Goal: Task Accomplishment & Management: Manage account settings

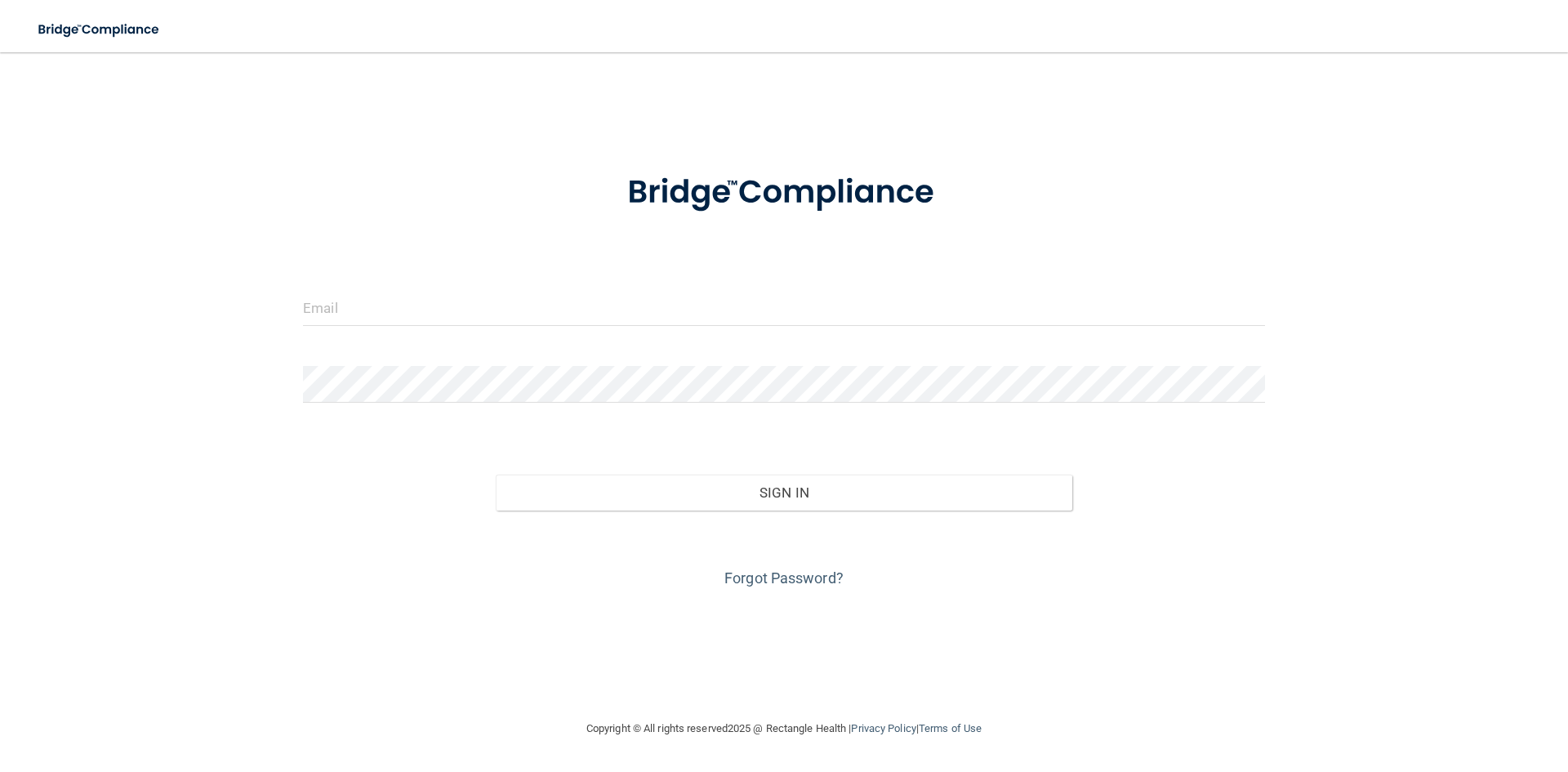
click at [1389, 275] on div "Invalid email/password. You don't have permission to access that page. Sign In …" at bounding box center [784, 385] width 1502 height 633
click at [688, 319] on input "email" at bounding box center [784, 307] width 962 height 37
type input "[EMAIL_ADDRESS][DOMAIN_NAME]"
click at [793, 470] on div "Sign In" at bounding box center [784, 476] width 986 height 68
click at [795, 472] on div "Sign In" at bounding box center [784, 476] width 986 height 68
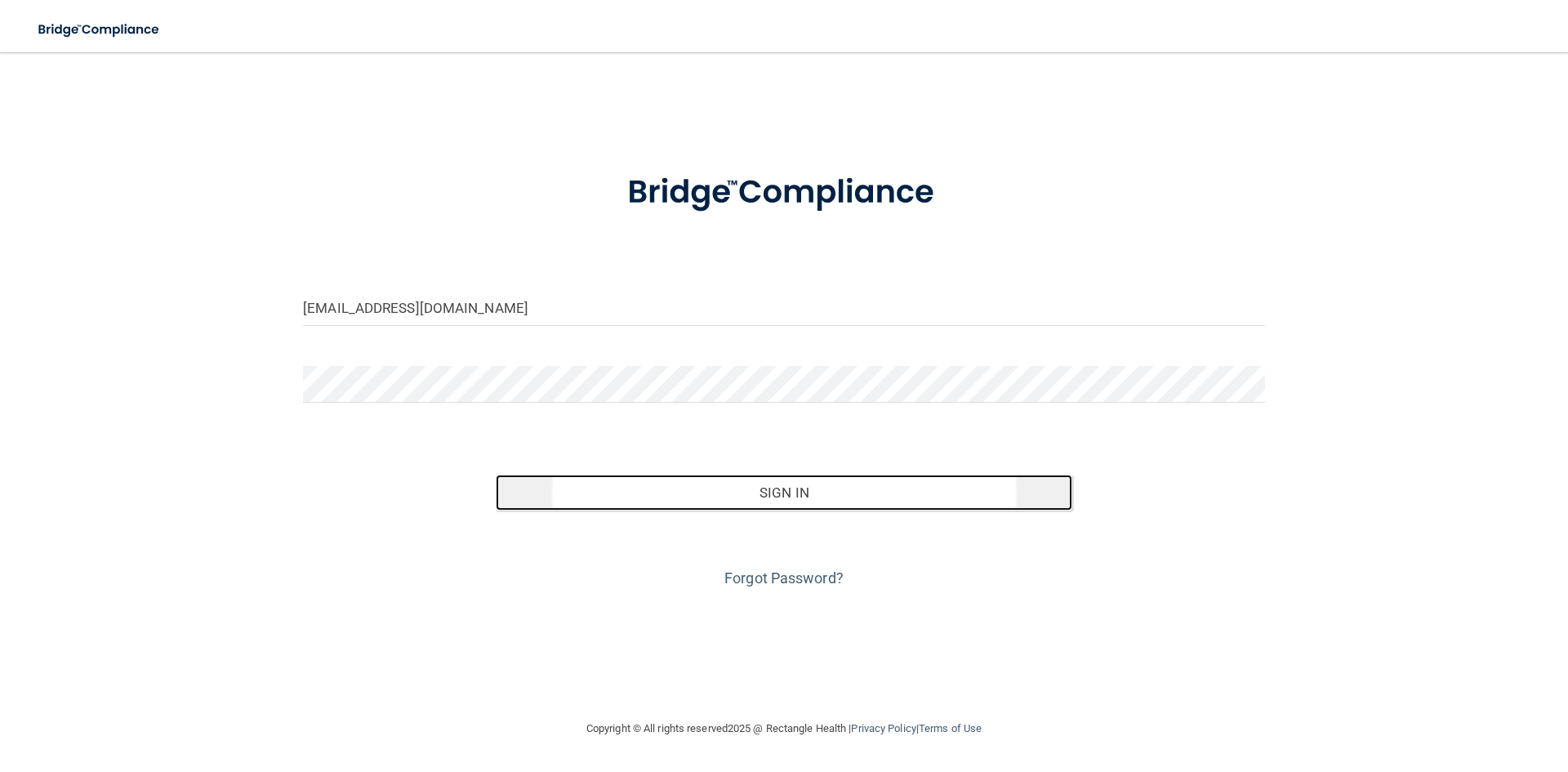
click at [802, 503] on button "Sign In" at bounding box center [784, 492] width 578 height 36
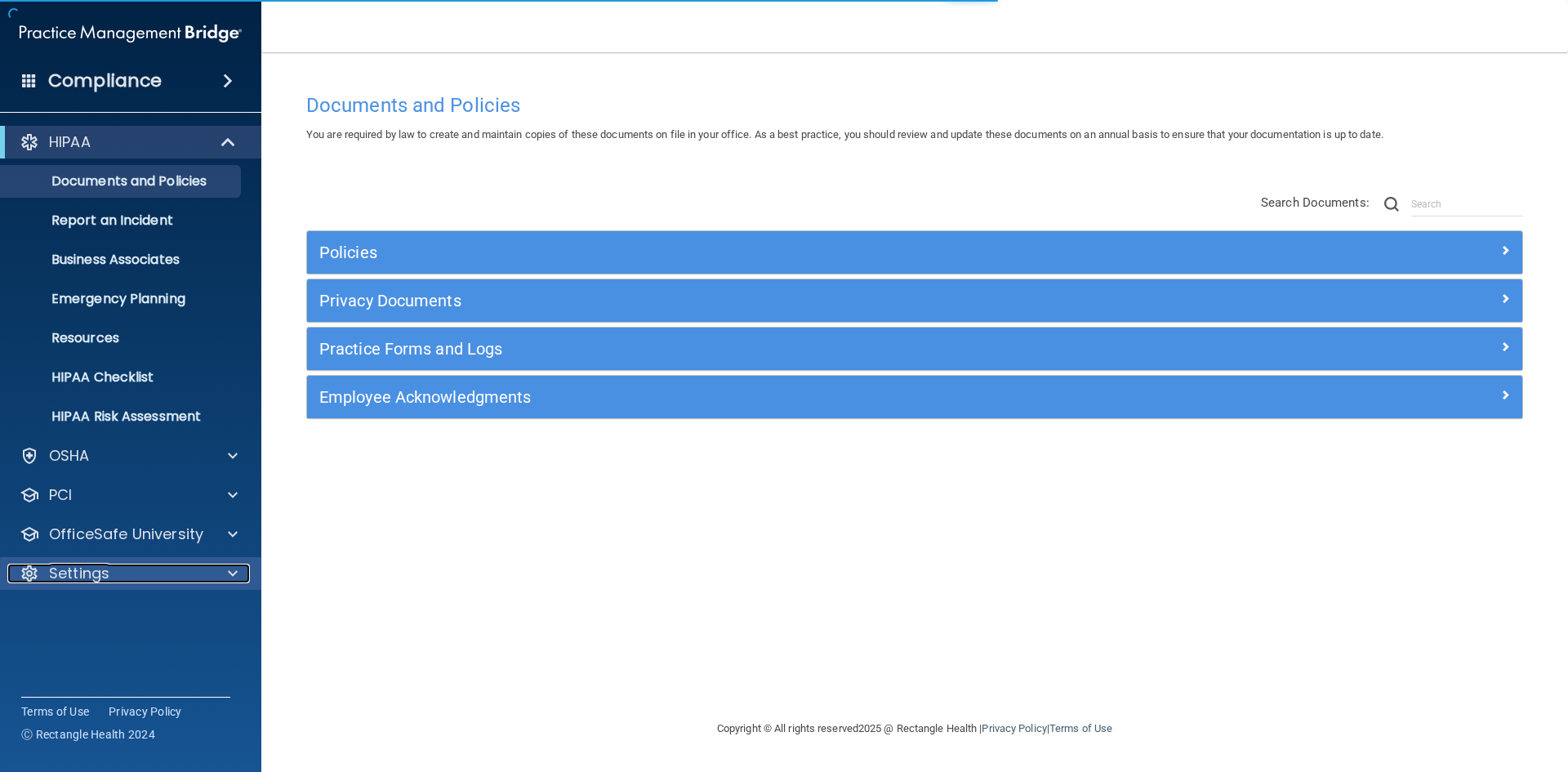
click at [79, 568] on p "Settings" at bounding box center [79, 573] width 61 height 19
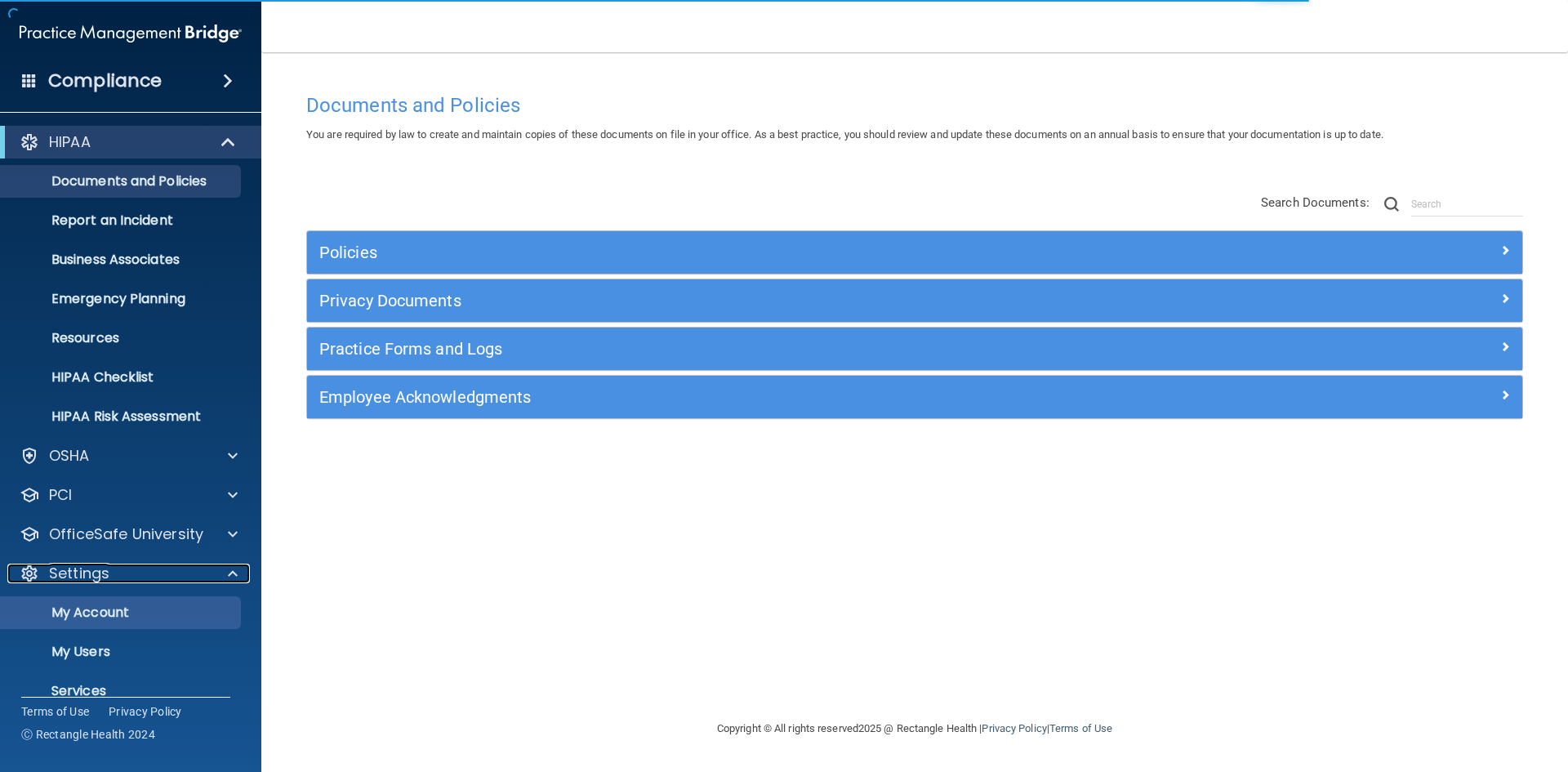
scroll to position [63, 0]
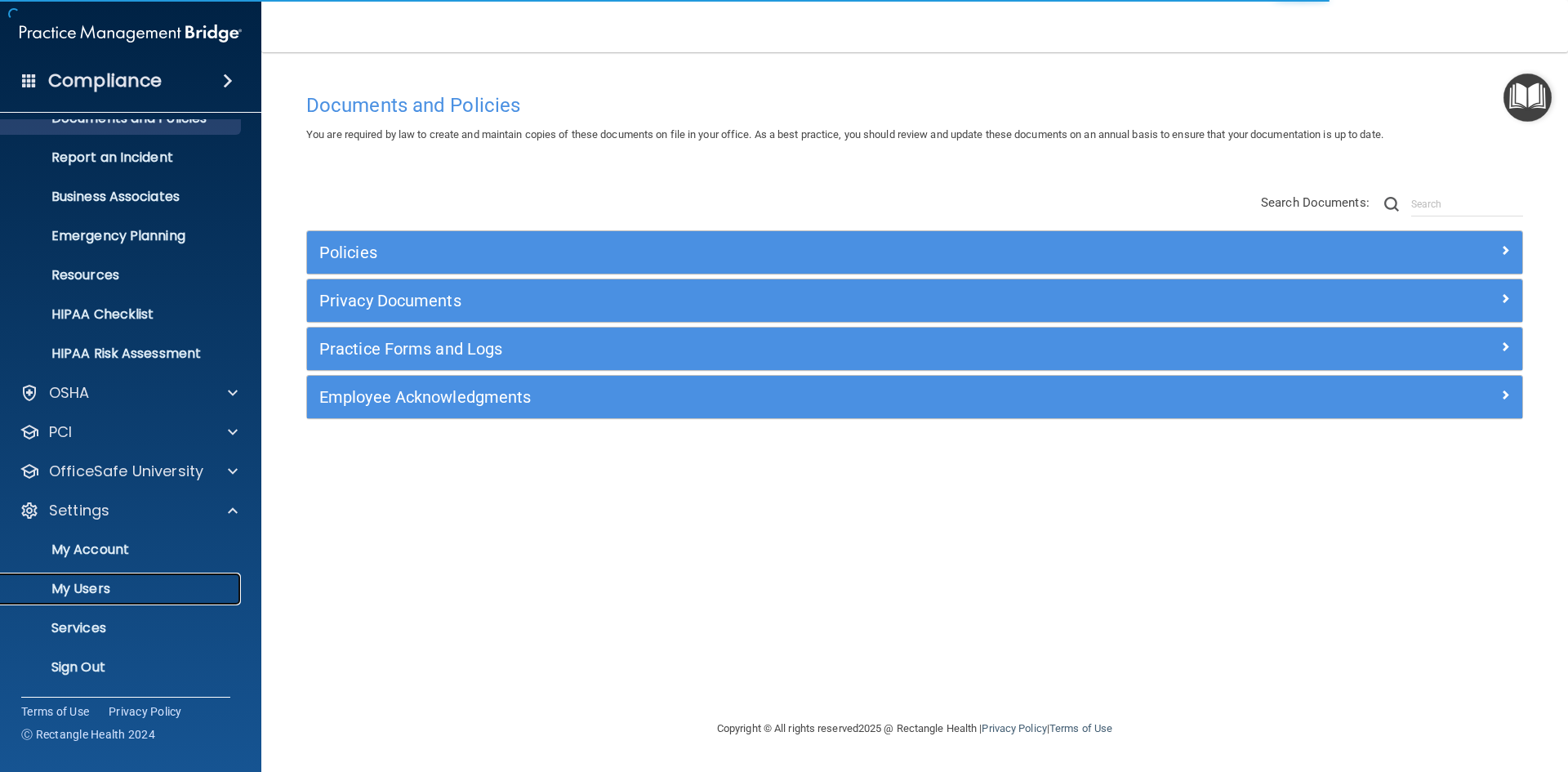
click at [102, 577] on link "My Users" at bounding box center [112, 589] width 258 height 33
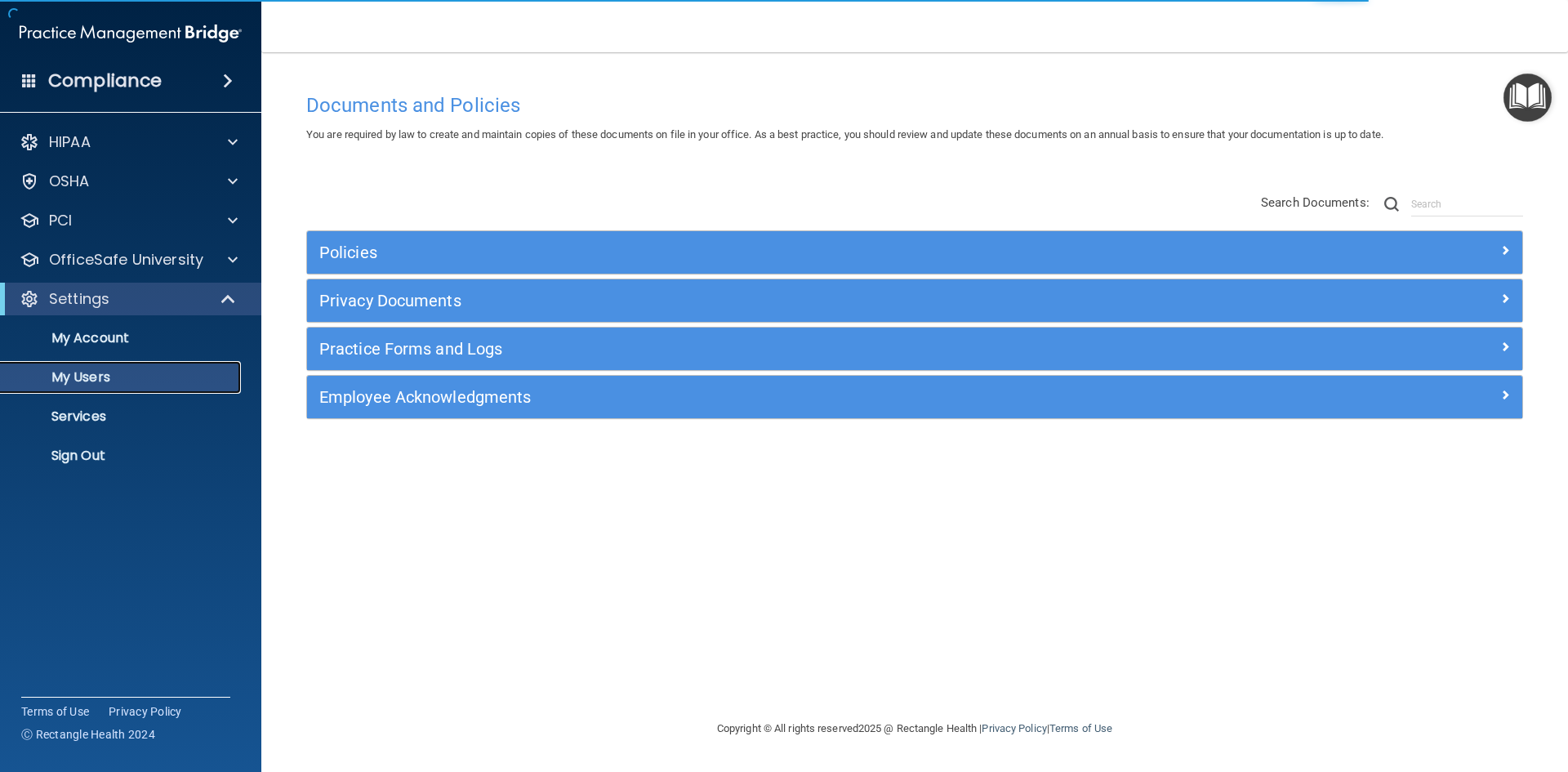
select select "20"
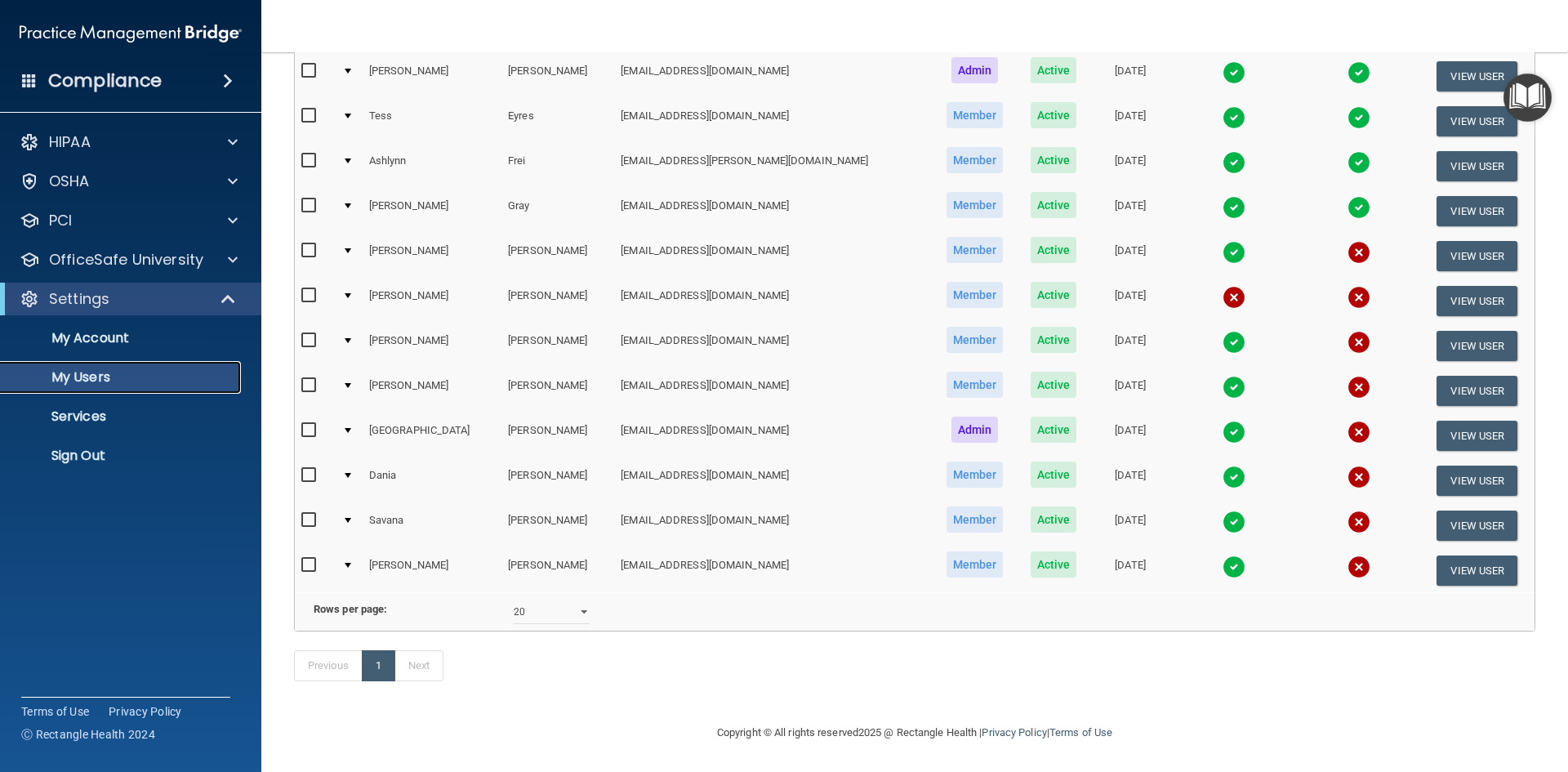
scroll to position [265, 0]
click at [1452, 285] on button "View User" at bounding box center [1477, 301] width 81 height 30
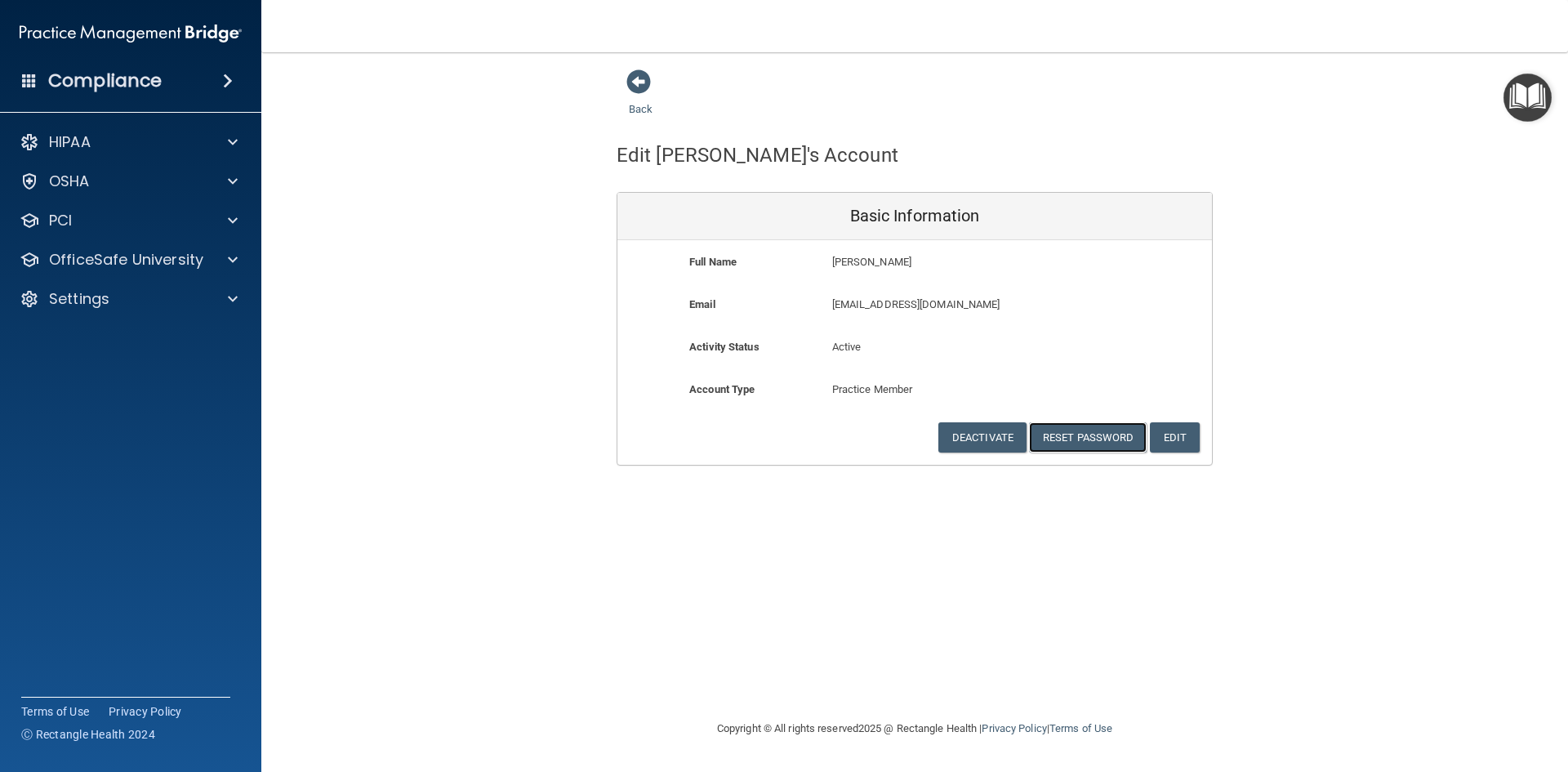
drag, startPoint x: 1098, startPoint y: 428, endPoint x: 1081, endPoint y: 351, distance: 78.9
click at [1081, 351] on div "Full Name [PERSON_NAME] [PERSON_NAME] Last Name [PERSON_NAME] Email [EMAIL_ADDR…" at bounding box center [914, 352] width 594 height 225
click at [635, 73] on span at bounding box center [638, 81] width 24 height 24
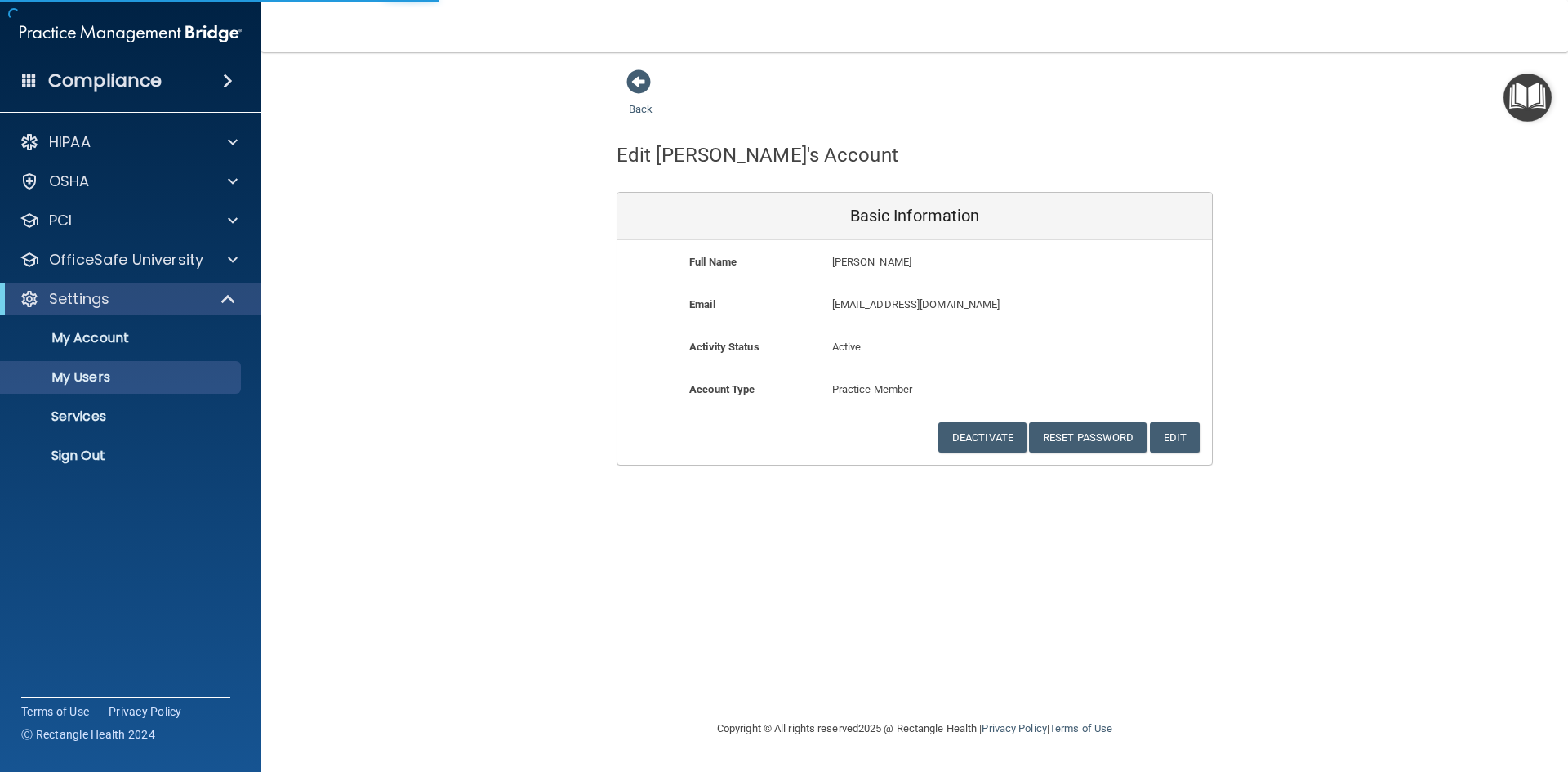
select select "20"
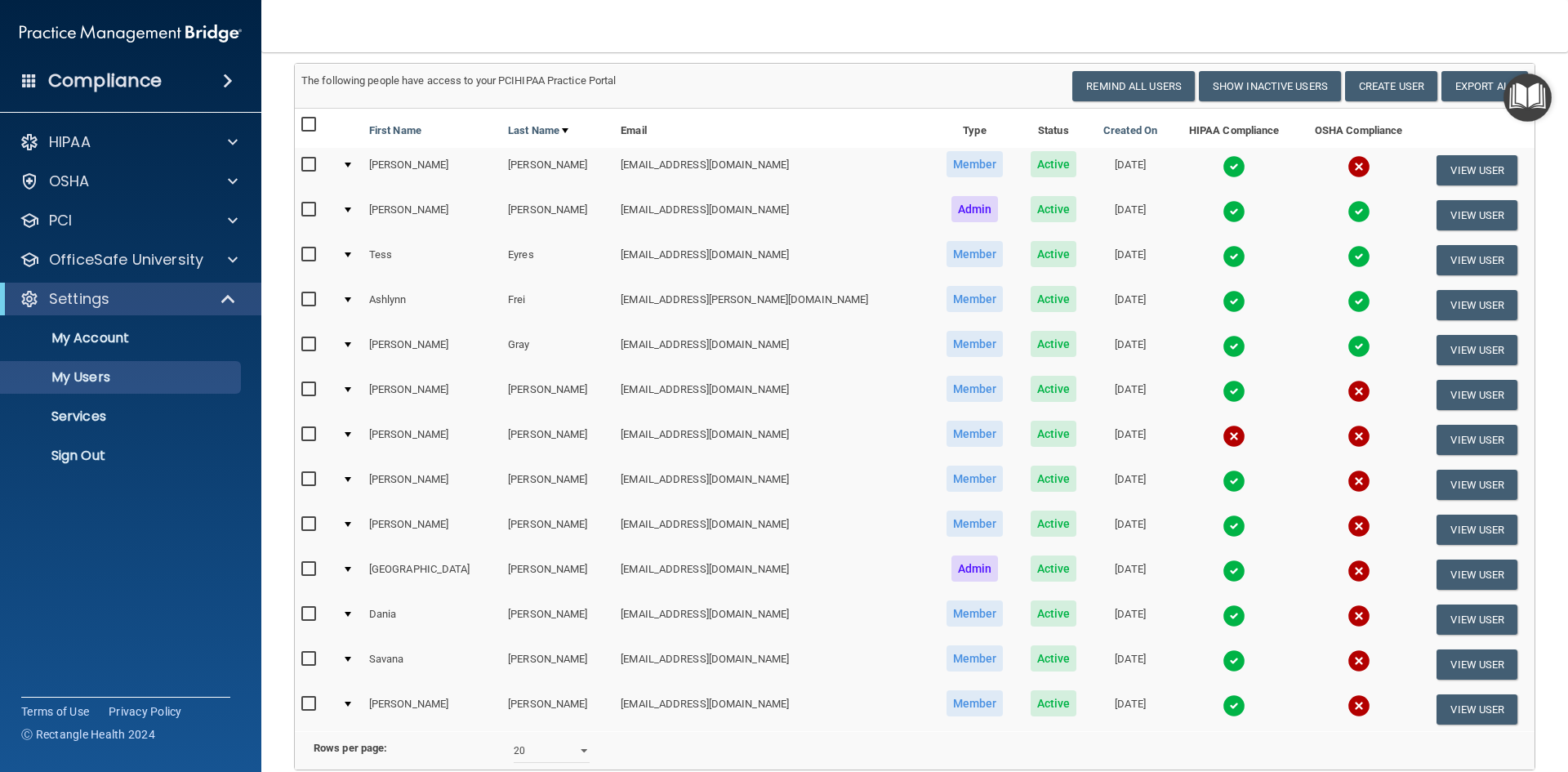
scroll to position [20, 0]
